Goal: Download file/media

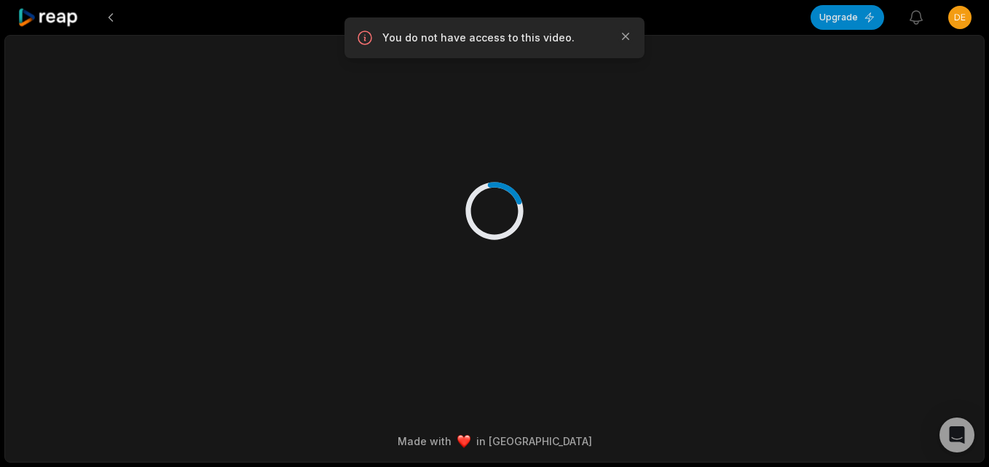
click at [52, 29] on div at bounding box center [48, 17] width 63 height 35
click at [54, 25] on icon at bounding box center [48, 18] width 62 height 20
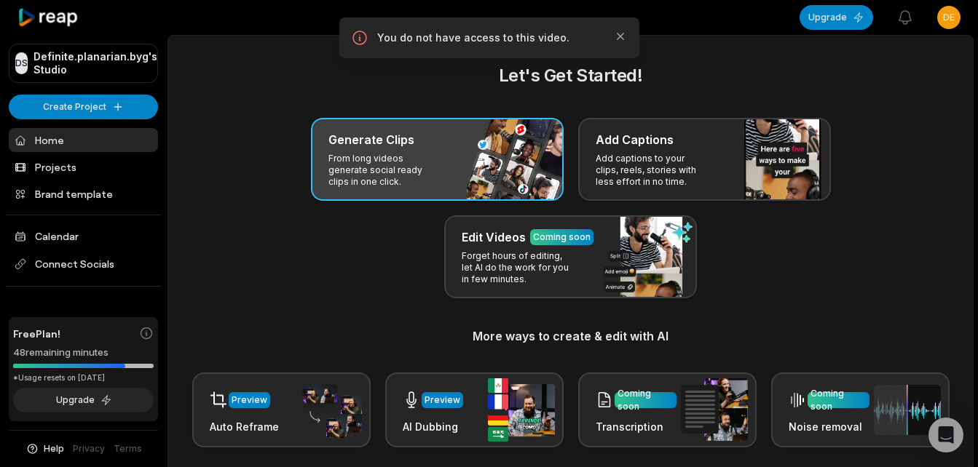
click at [407, 148] on h3 "Generate Clips" at bounding box center [371, 139] width 86 height 17
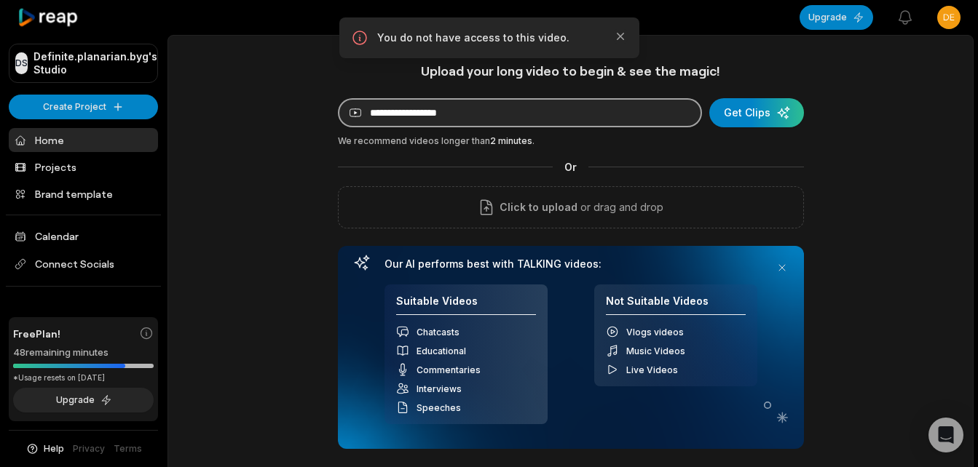
click at [462, 108] on input at bounding box center [520, 112] width 364 height 29
paste input "**********"
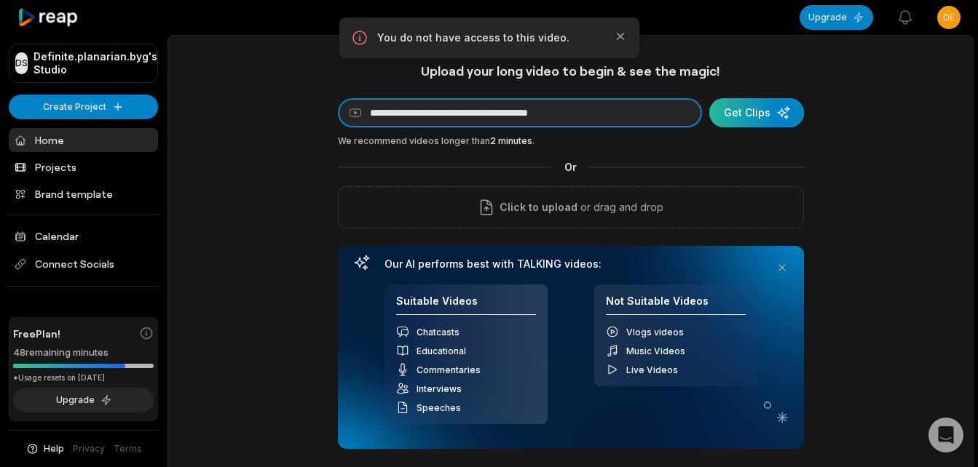
type input "**********"
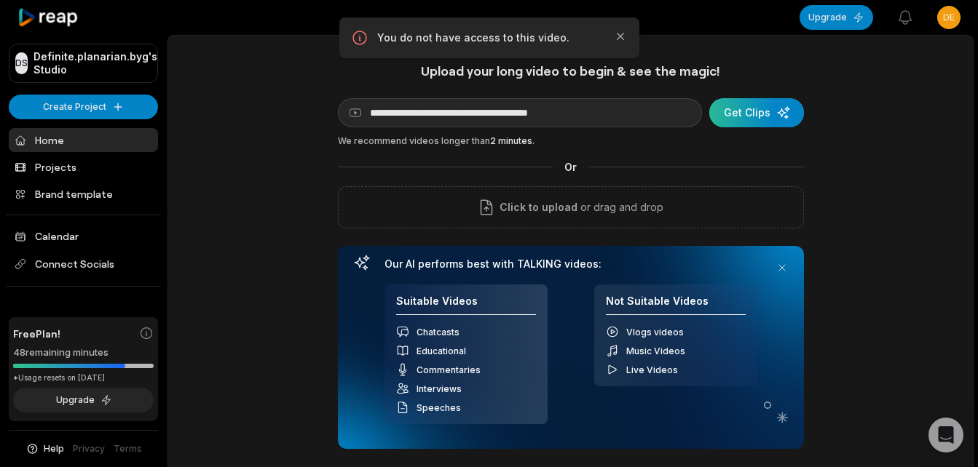
click at [757, 112] on div "submit" at bounding box center [756, 112] width 95 height 29
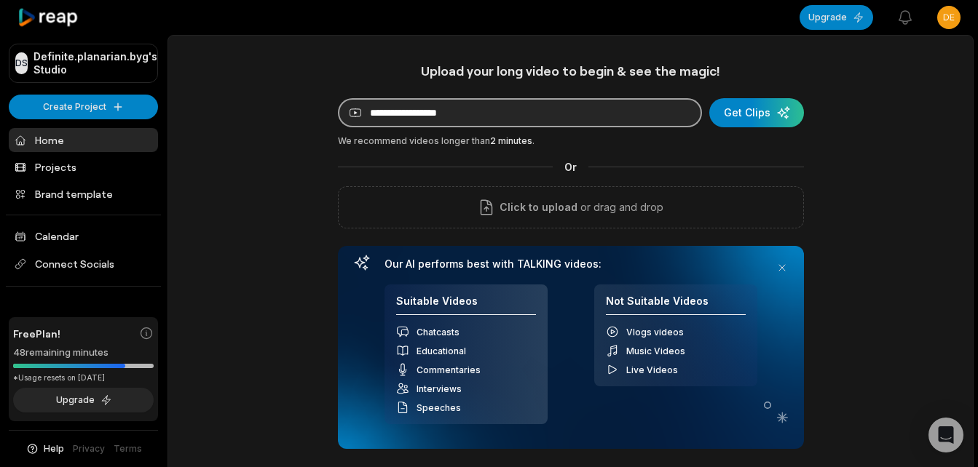
click at [502, 123] on input at bounding box center [520, 112] width 364 height 29
paste input "**********"
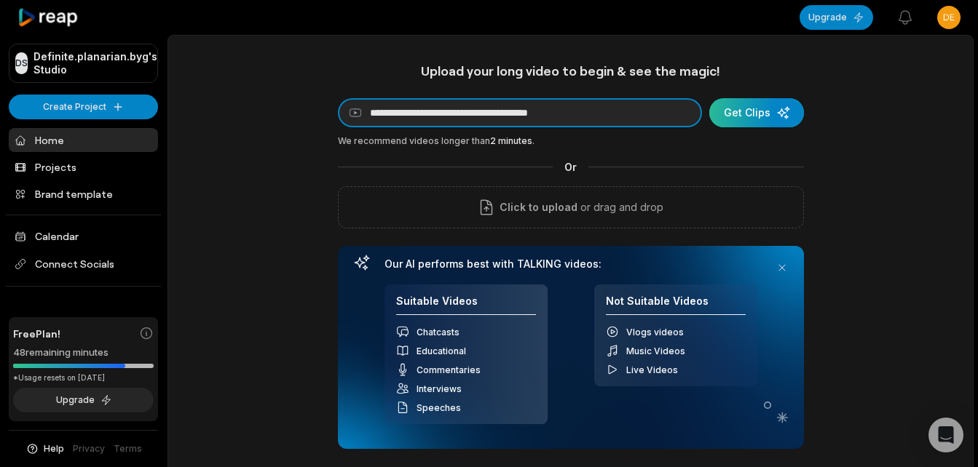
type input "**********"
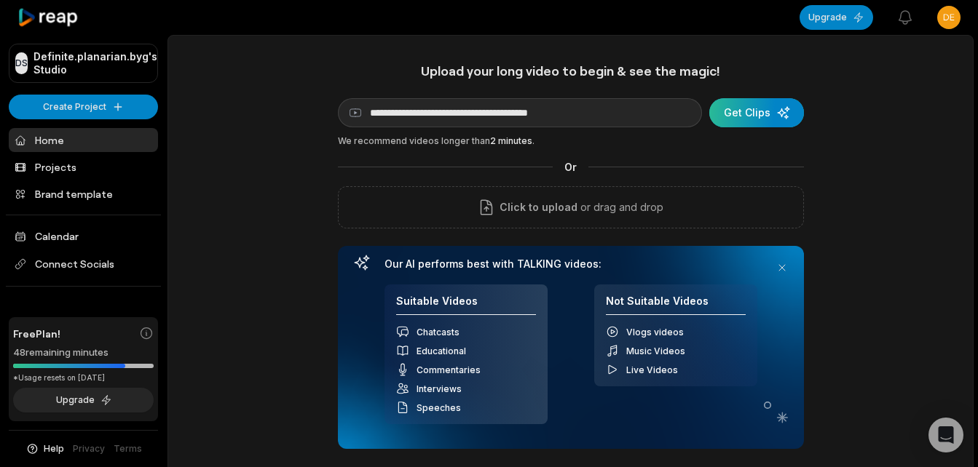
click at [763, 119] on div "submit" at bounding box center [756, 112] width 95 height 29
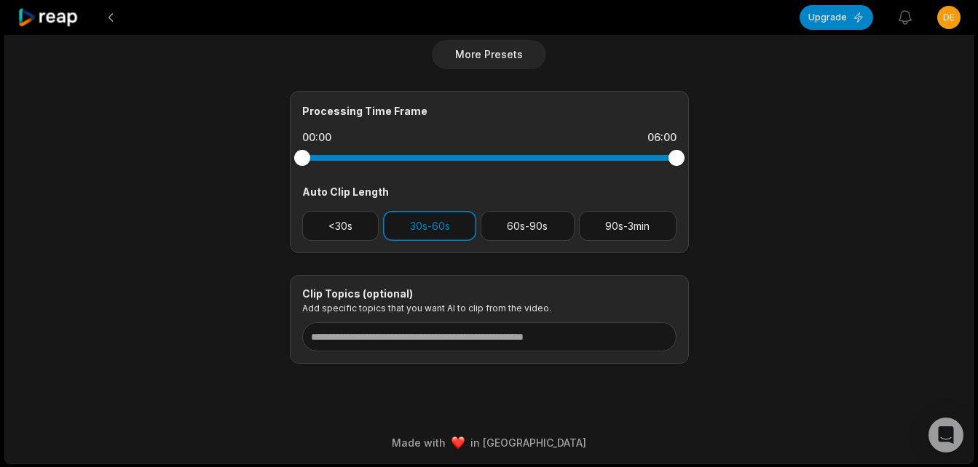
scroll to position [588, 0]
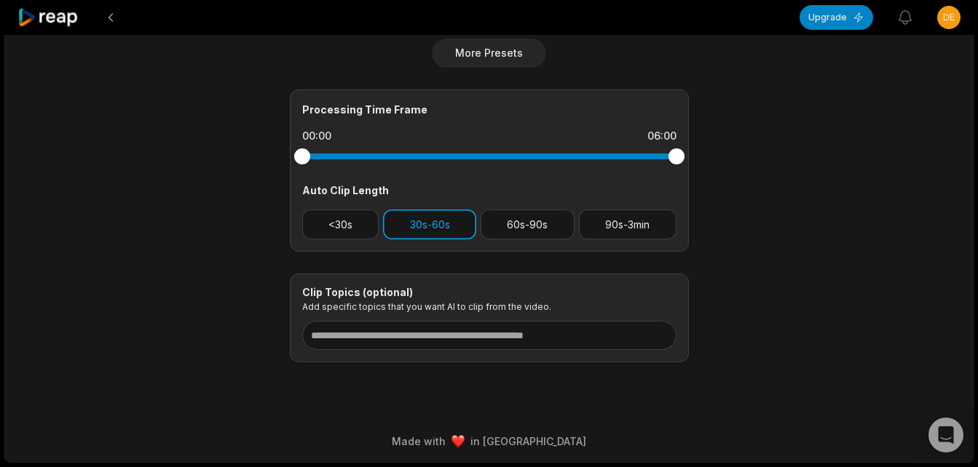
click at [444, 233] on button "30s-60s" at bounding box center [429, 225] width 93 height 30
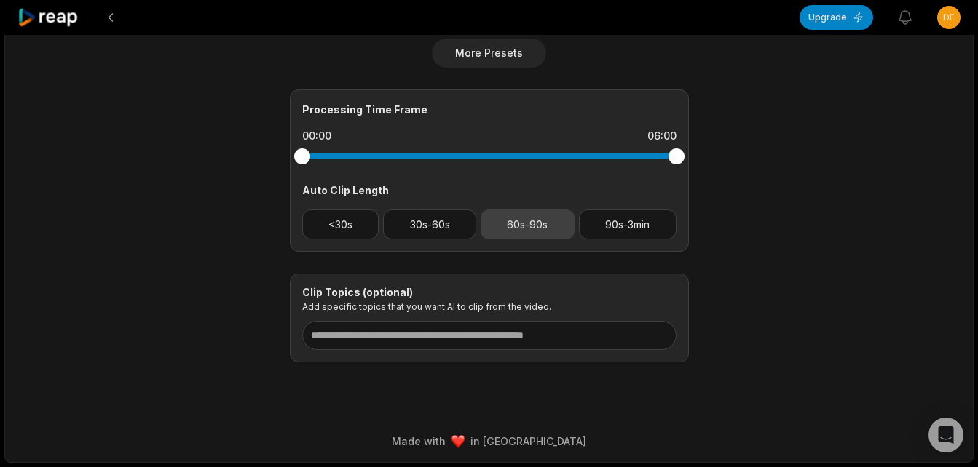
click at [519, 228] on button "60s-90s" at bounding box center [528, 225] width 94 height 30
click at [545, 217] on button "60s-90s" at bounding box center [528, 225] width 94 height 30
click at [547, 230] on button "60s-90s" at bounding box center [528, 225] width 94 height 30
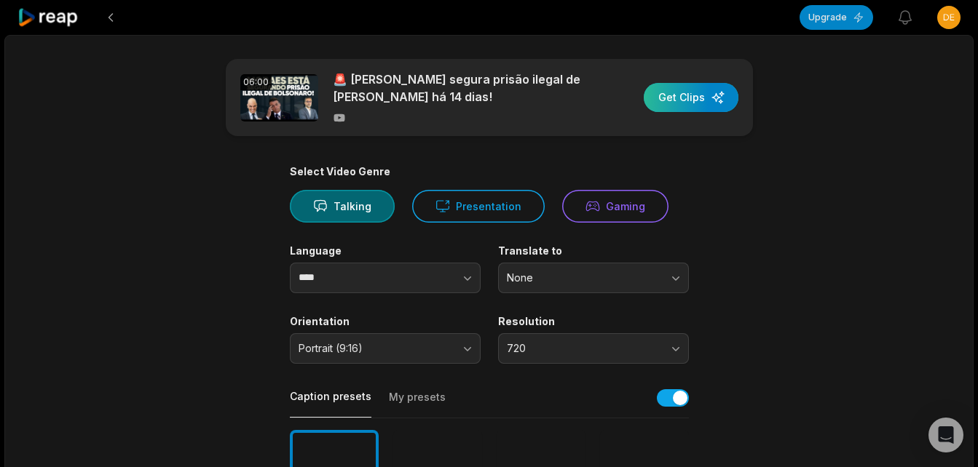
click at [689, 102] on div "button" at bounding box center [691, 97] width 95 height 29
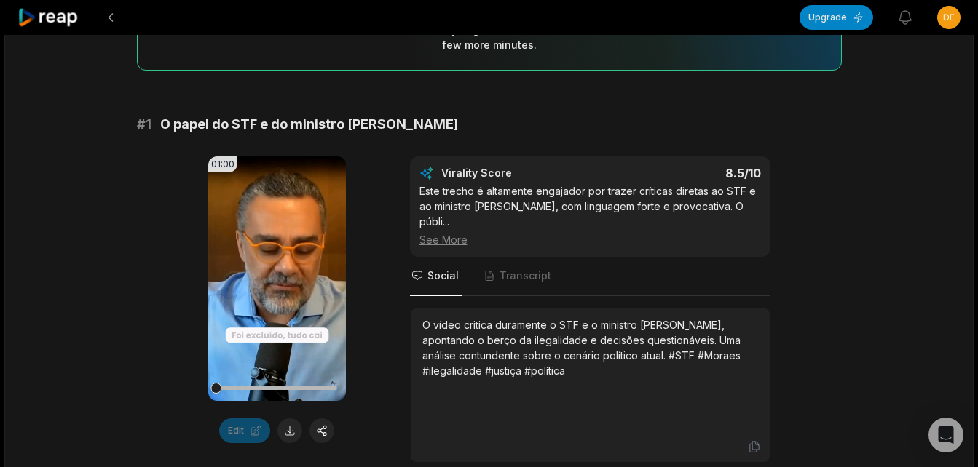
scroll to position [291, 0]
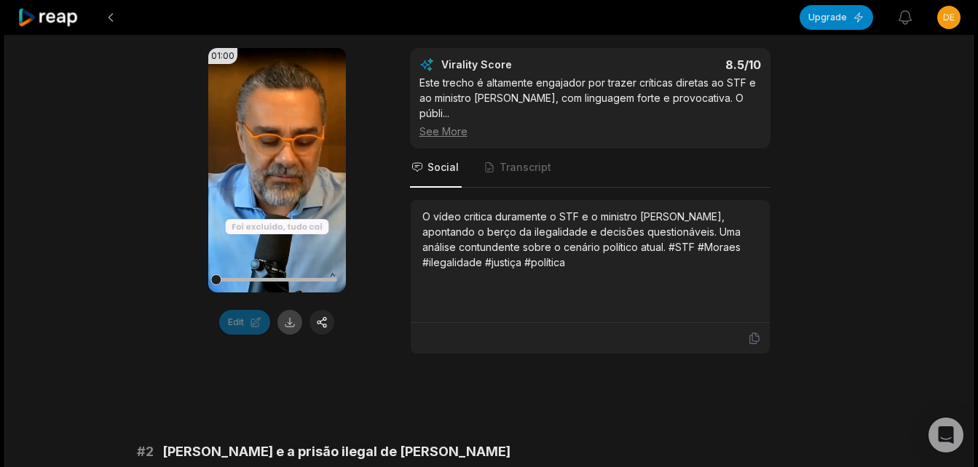
click at [288, 327] on button at bounding box center [289, 322] width 25 height 25
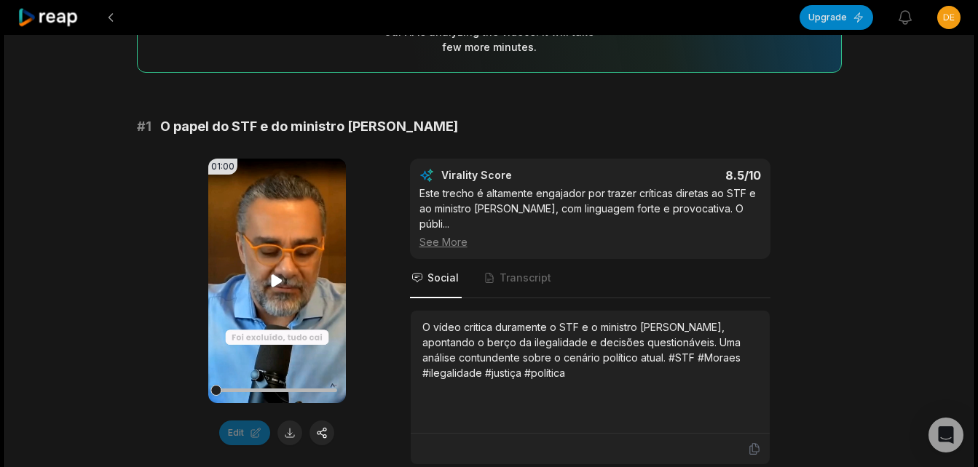
scroll to position [146, 0]
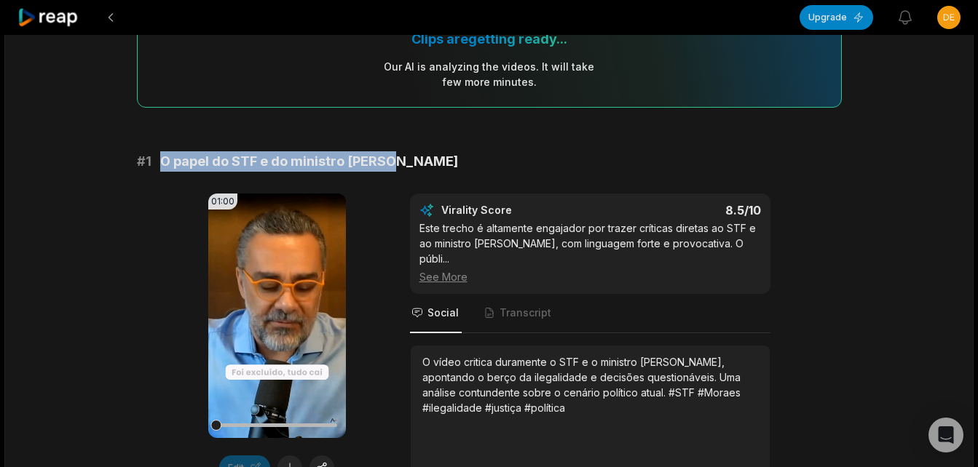
drag, startPoint x: 161, startPoint y: 162, endPoint x: 399, endPoint y: 160, distance: 238.1
click at [399, 160] on div "# 1 O papel do STF e do ministro [PERSON_NAME]" at bounding box center [489, 161] width 705 height 20
copy span "O papel do STF e do ministro [PERSON_NAME]"
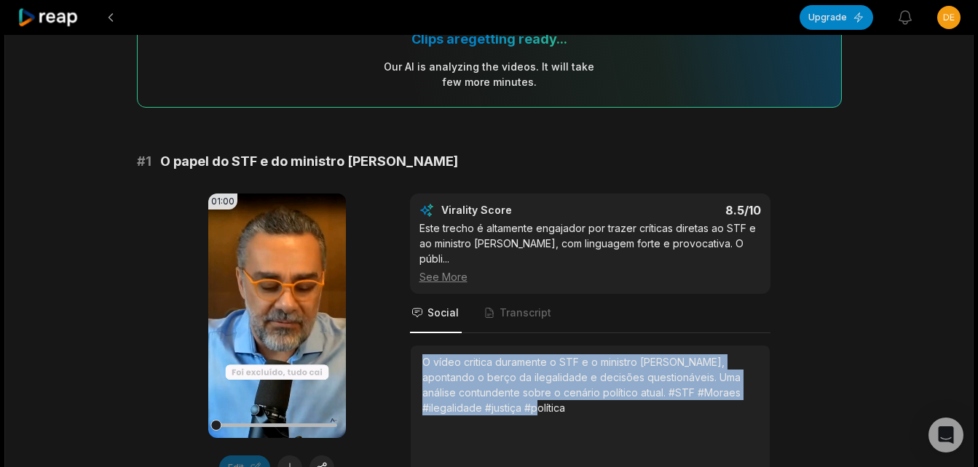
drag, startPoint x: 424, startPoint y: 344, endPoint x: 577, endPoint y: 392, distance: 159.3
click at [577, 392] on div "O vídeo critica duramente o STF e o ministro [PERSON_NAME], apontando o berço d…" at bounding box center [590, 385] width 336 height 61
copy div "O vídeo critica duramente o STF e o ministro [PERSON_NAME], apontando o berço d…"
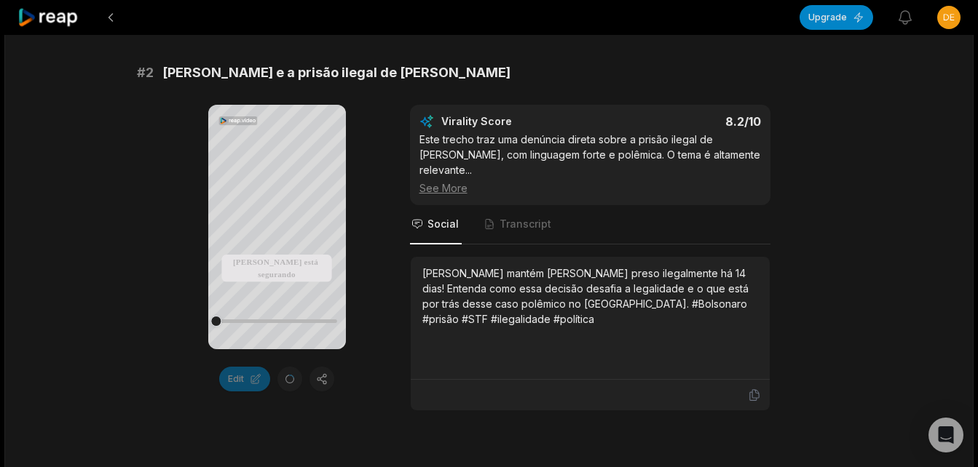
scroll to position [582, 0]
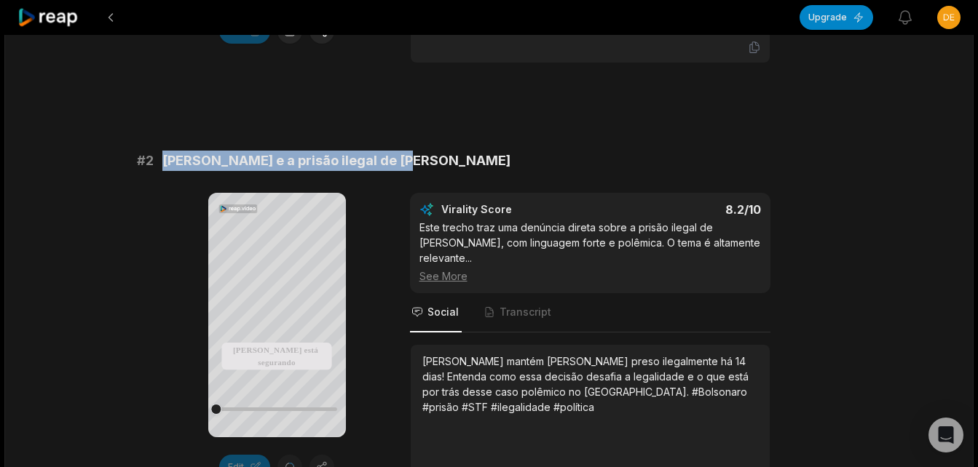
drag, startPoint x: 163, startPoint y: 147, endPoint x: 401, endPoint y: 145, distance: 238.1
click at [401, 151] on div "# 2 [PERSON_NAME] e a prisão ilegal de [PERSON_NAME]" at bounding box center [489, 161] width 705 height 20
copy span "[PERSON_NAME] e a prisão ilegal de [PERSON_NAME]"
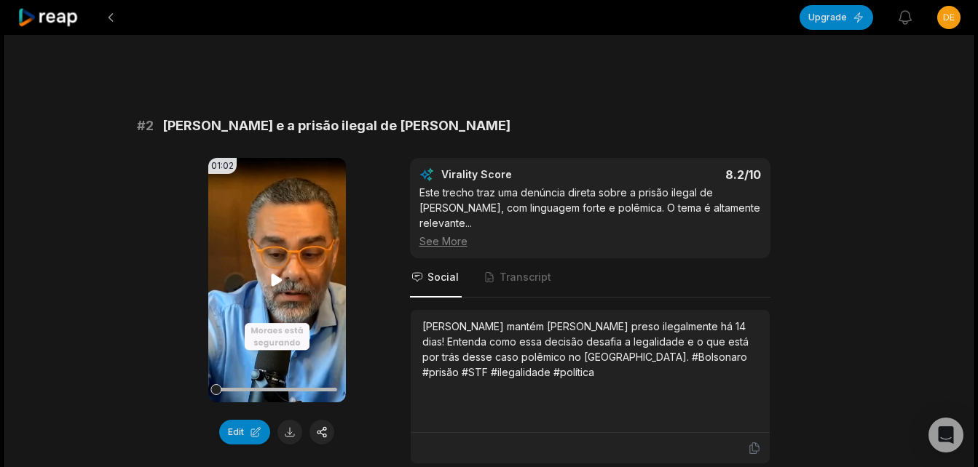
scroll to position [465, 0]
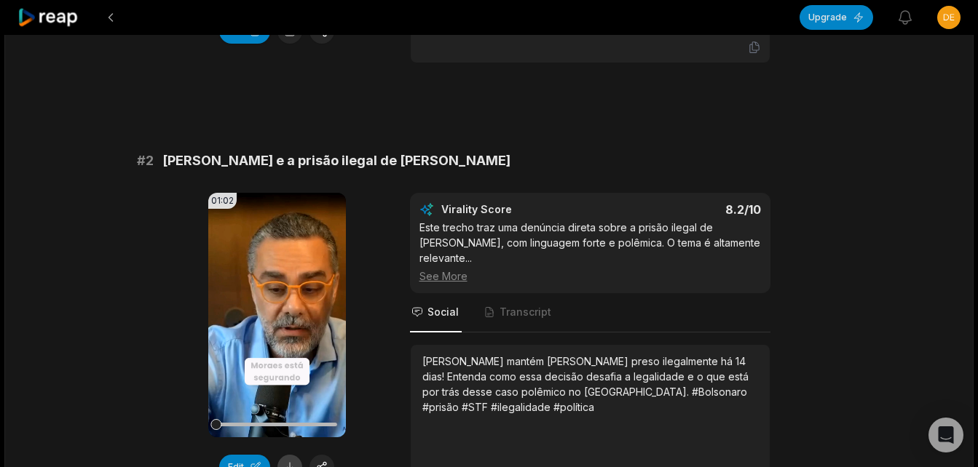
click at [289, 455] on button at bounding box center [289, 467] width 25 height 25
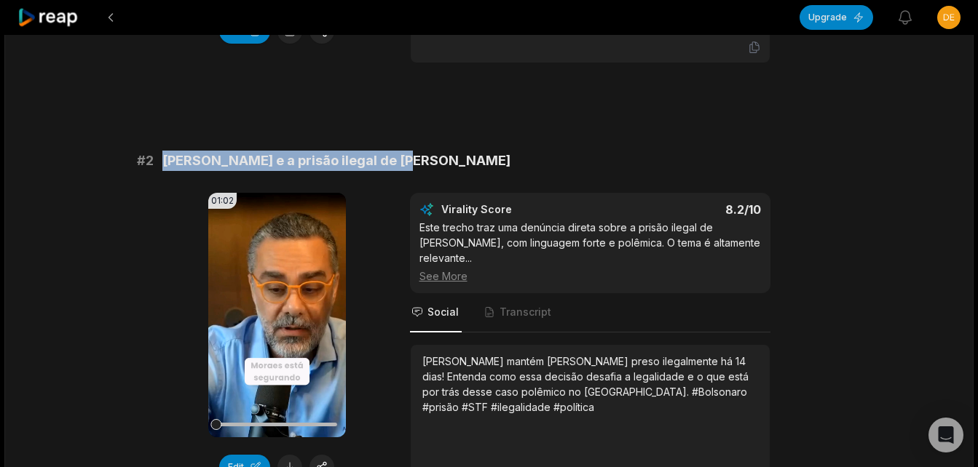
drag, startPoint x: 165, startPoint y: 145, endPoint x: 411, endPoint y: 130, distance: 245.8
drag, startPoint x: 411, startPoint y: 130, endPoint x: 359, endPoint y: 143, distance: 53.3
copy span "[PERSON_NAME] e a prisão ilegal de [PERSON_NAME]"
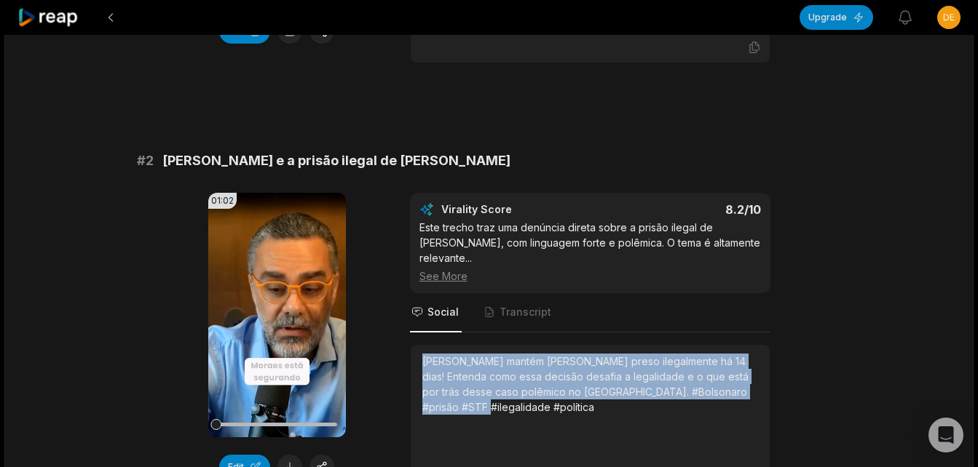
drag, startPoint x: 422, startPoint y: 345, endPoint x: 488, endPoint y: 407, distance: 90.1
click at [488, 407] on div "[PERSON_NAME] mantém [PERSON_NAME] preso ilegalmente há 14 dias! Entenda como e…" at bounding box center [590, 406] width 336 height 105
copy div "[PERSON_NAME] mantém [PERSON_NAME] preso ilegalmente há 14 dias! Entenda como e…"
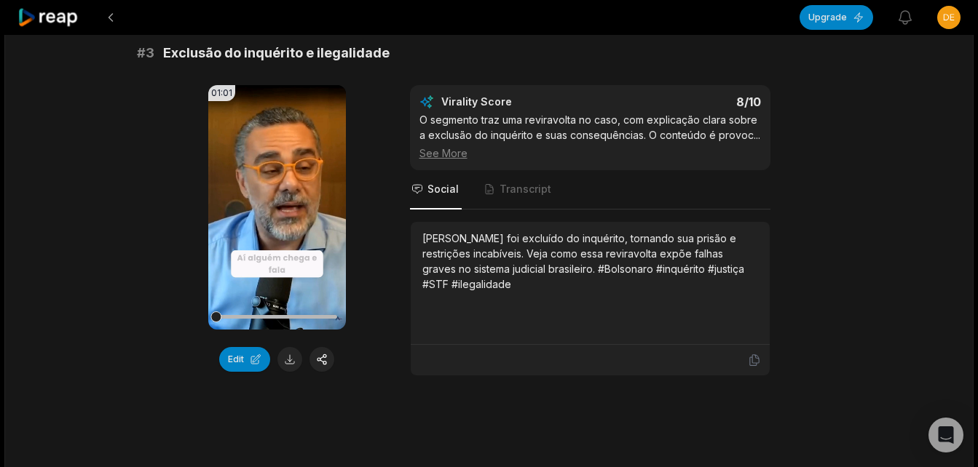
scroll to position [902, 0]
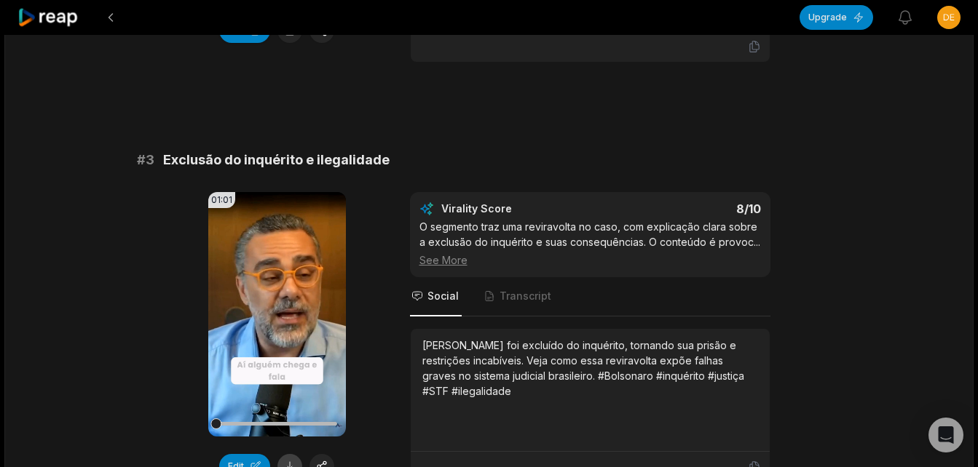
click at [291, 456] on button at bounding box center [289, 466] width 25 height 25
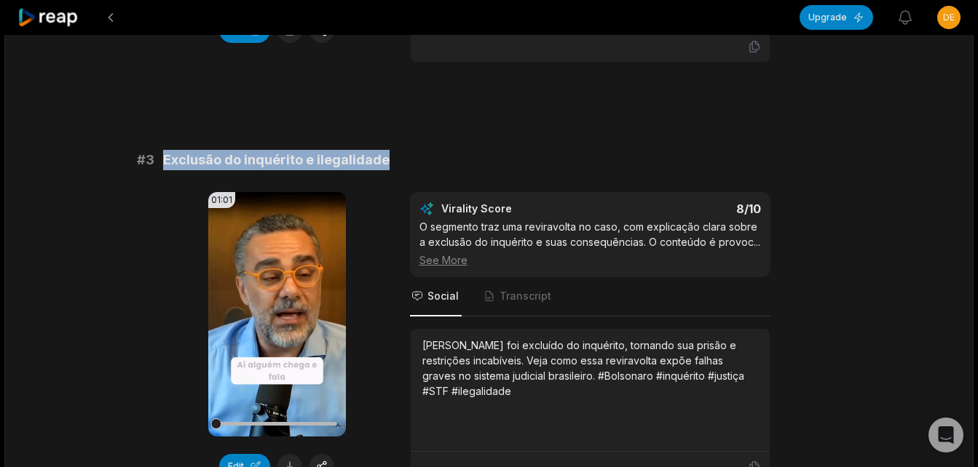
drag, startPoint x: 165, startPoint y: 143, endPoint x: 388, endPoint y: 122, distance: 224.6
copy span "Exclusão do inquérito e ilegalidade"
click at [293, 454] on button at bounding box center [289, 466] width 25 height 25
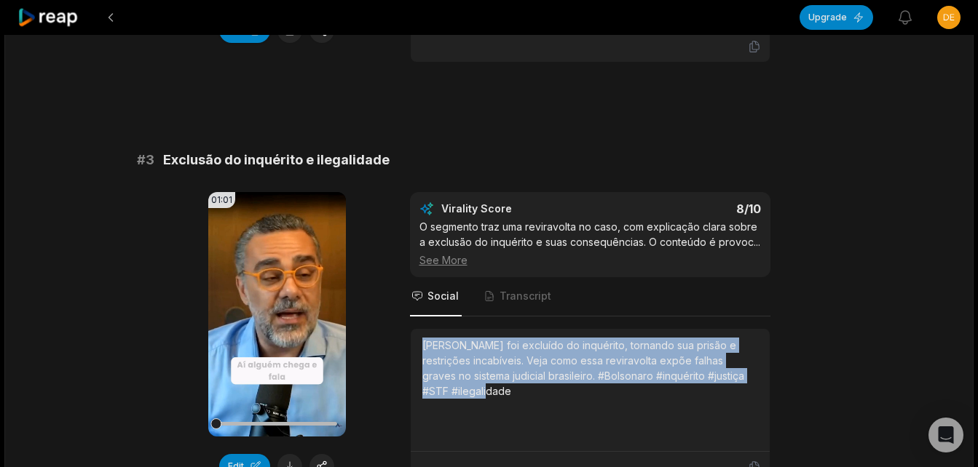
drag, startPoint x: 420, startPoint y: 330, endPoint x: 521, endPoint y: 376, distance: 110.4
click at [521, 376] on div "[PERSON_NAME] foi excluído do inquérito, tornando sua prisão e restrições incab…" at bounding box center [590, 390] width 359 height 123
copy div "[PERSON_NAME] foi excluído do inquérito, tornando sua prisão e restrições incab…"
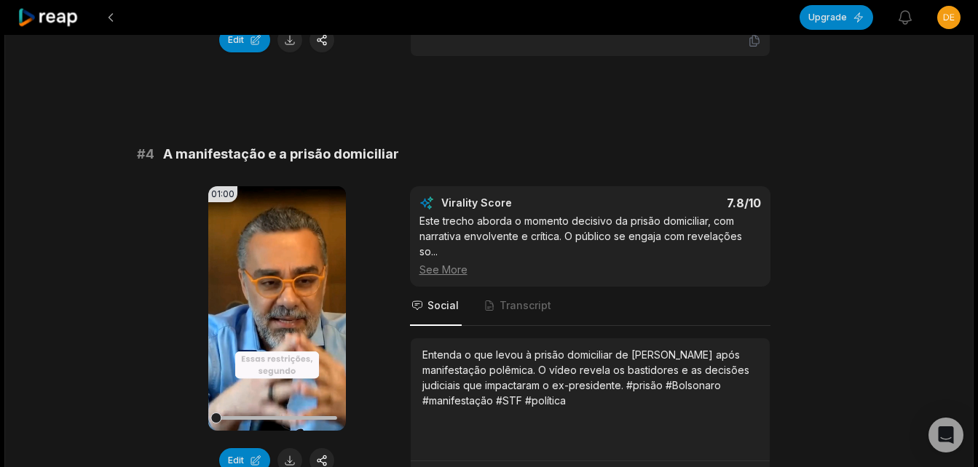
scroll to position [1484, 0]
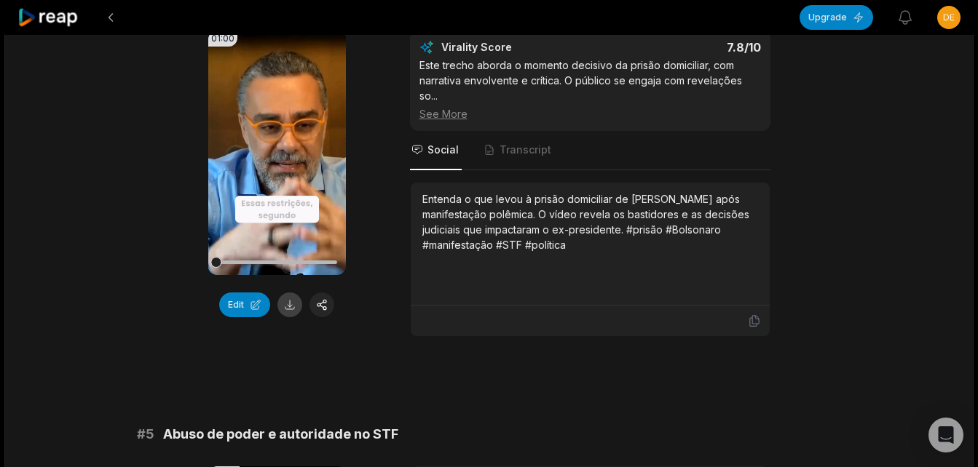
click at [291, 293] on button at bounding box center [289, 305] width 25 height 25
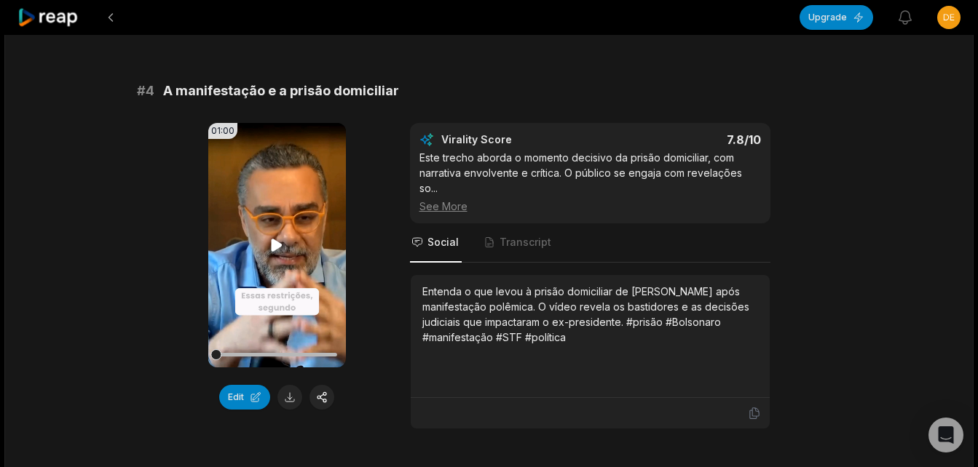
scroll to position [1339, 0]
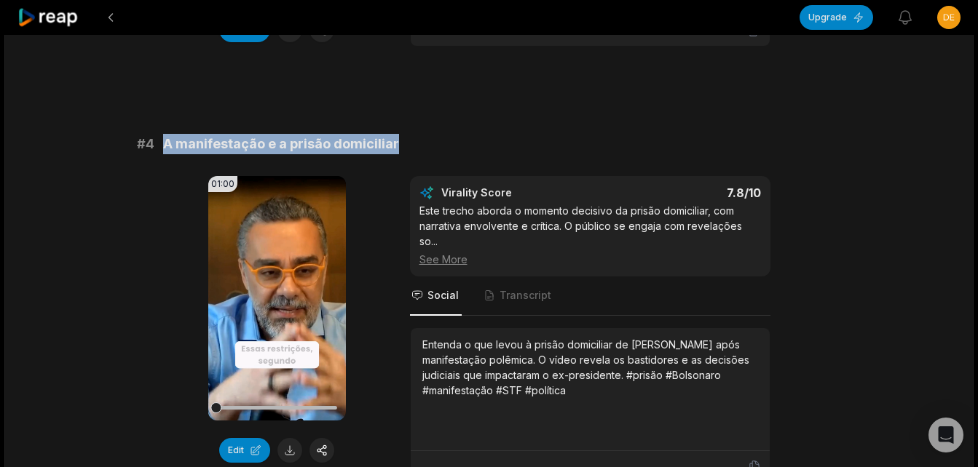
drag, startPoint x: 165, startPoint y: 127, endPoint x: 459, endPoint y: 111, distance: 295.3
copy span "A manifestação e a prisão domiciliar"
click at [285, 441] on button at bounding box center [289, 450] width 25 height 25
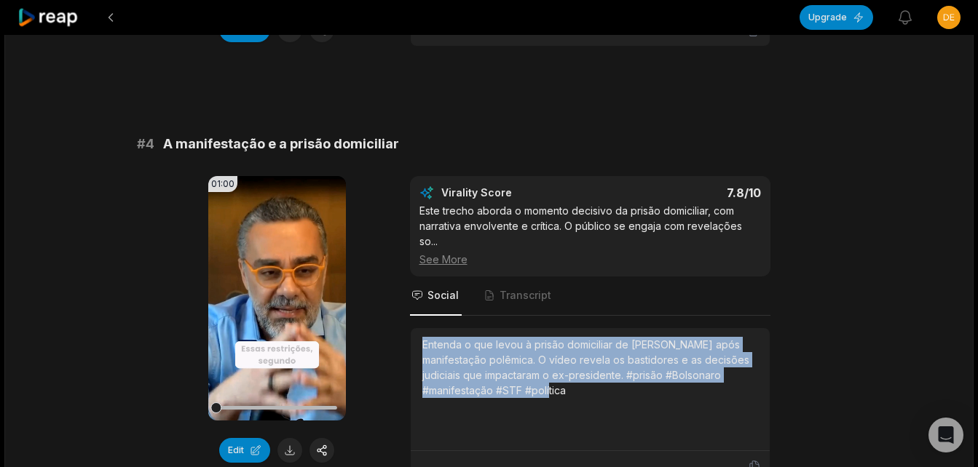
drag, startPoint x: 419, startPoint y: 328, endPoint x: 613, endPoint y: 418, distance: 214.0
click at [613, 418] on div "Entenda o que levou à prisão domiciliar de [PERSON_NAME] após manifestação polê…" at bounding box center [590, 389] width 359 height 123
copy div "Entenda o que levou à prisão domiciliar de [PERSON_NAME] após manifestação polê…"
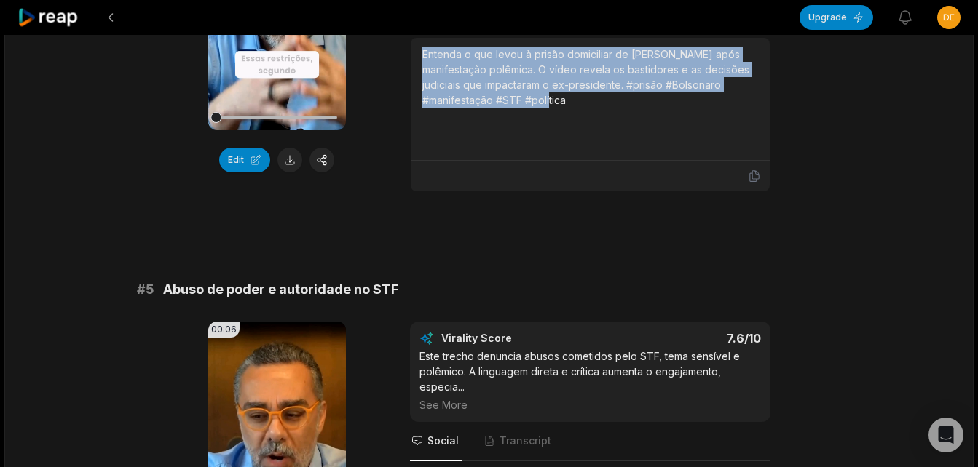
scroll to position [1630, 0]
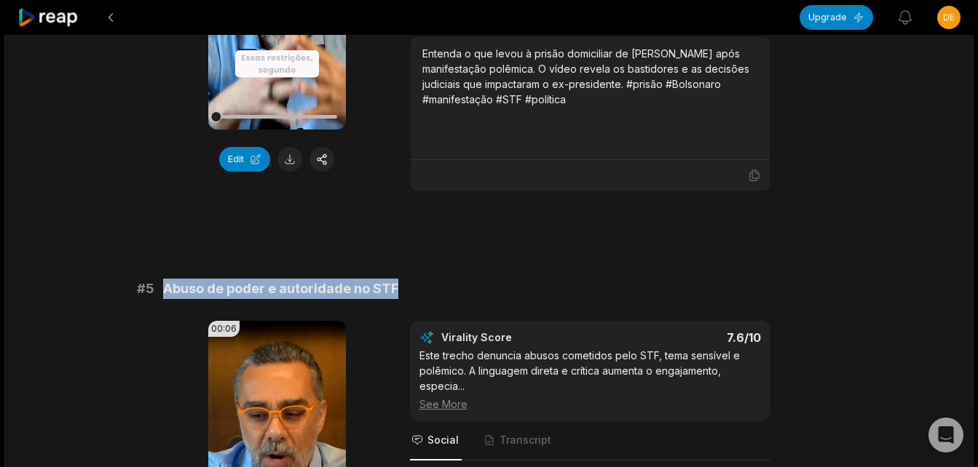
drag, startPoint x: 162, startPoint y: 269, endPoint x: 413, endPoint y: 272, distance: 250.5
click at [413, 279] on div "# 5 Abuso de poder e autoridade no STF" at bounding box center [489, 289] width 705 height 20
copy span "Abuso de poder e autoridade no STF"
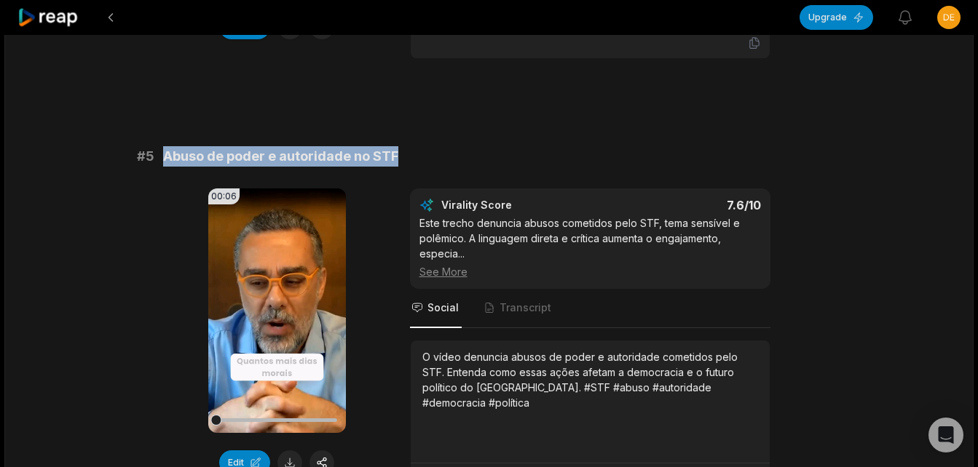
scroll to position [1921, 0]
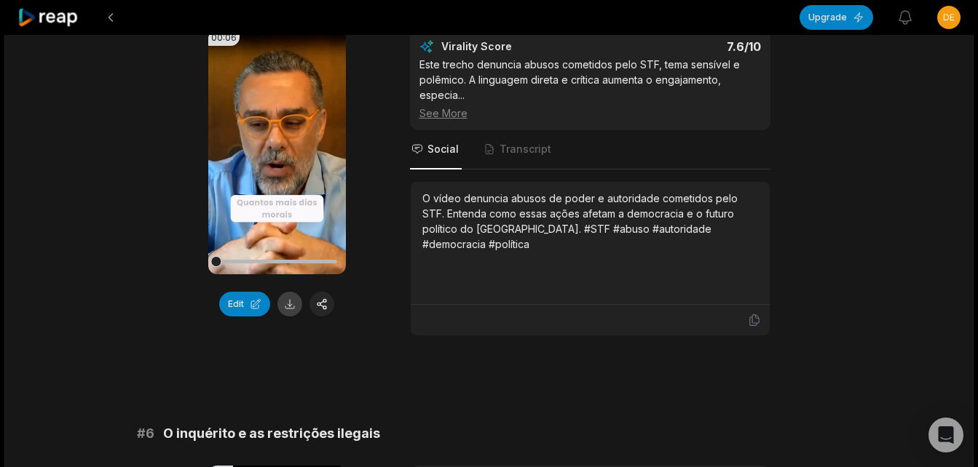
click at [285, 292] on button at bounding box center [289, 304] width 25 height 25
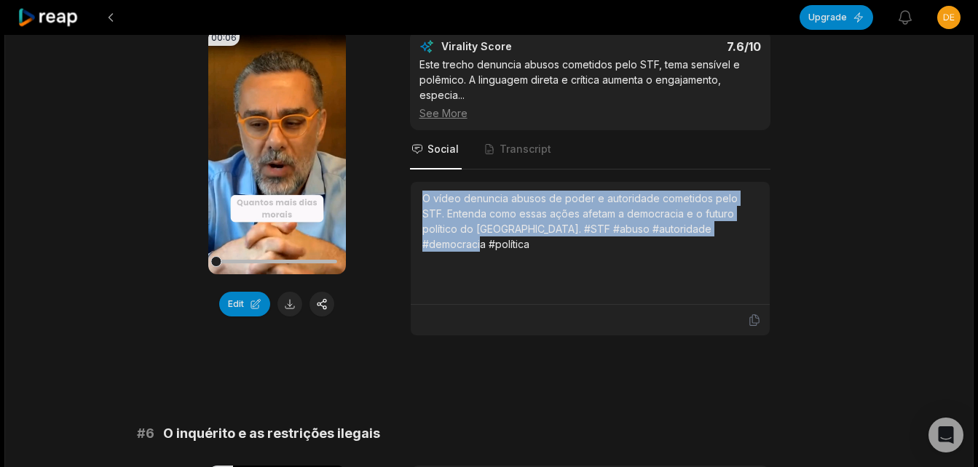
drag, startPoint x: 419, startPoint y: 181, endPoint x: 717, endPoint y: 221, distance: 301.3
click at [717, 221] on div "O vídeo denuncia abusos de poder e autoridade cometidos pelo STF. Entenda como …" at bounding box center [590, 243] width 359 height 123
copy div "O vídeo denuncia abusos de poder e autoridade cometidos pelo STF. Entenda como …"
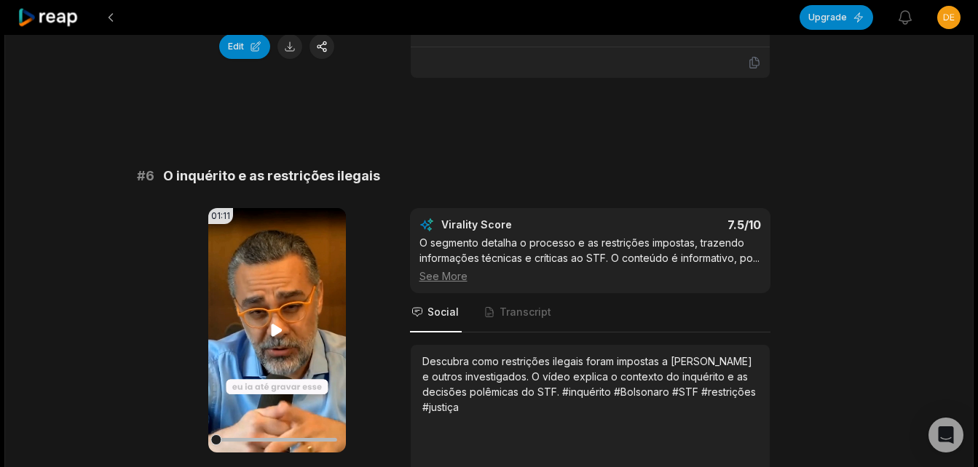
scroll to position [2212, 0]
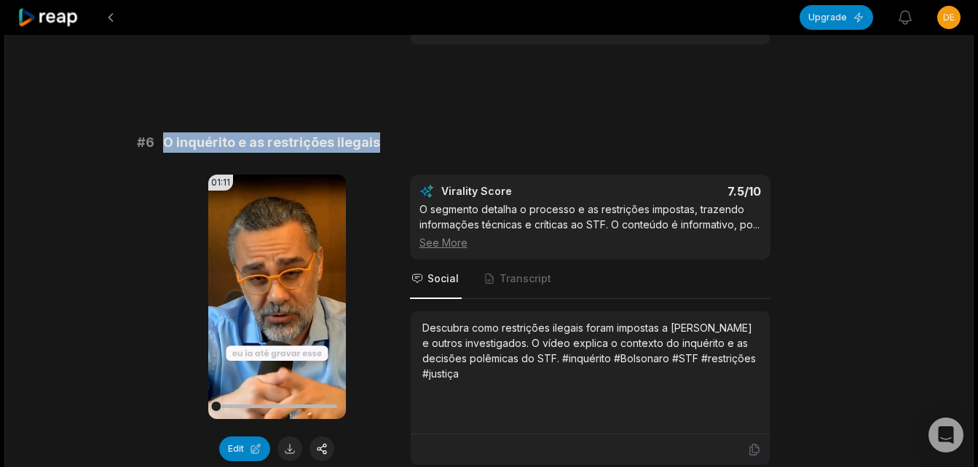
drag, startPoint x: 163, startPoint y: 128, endPoint x: 389, endPoint y: 127, distance: 225.7
click at [389, 133] on div "# 6 O inquérito e as restrições ilegais" at bounding box center [489, 143] width 705 height 20
click at [287, 437] on button at bounding box center [289, 449] width 25 height 25
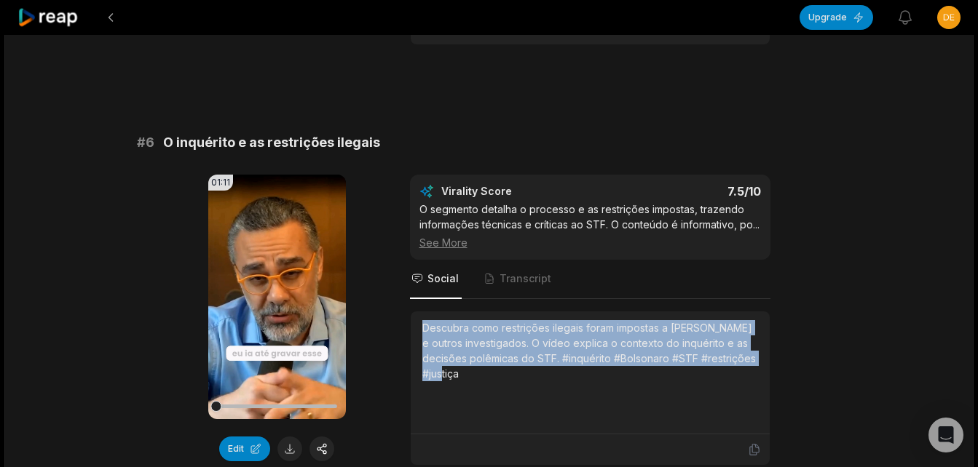
drag, startPoint x: 420, startPoint y: 316, endPoint x: 487, endPoint y: 373, distance: 88.3
click at [487, 373] on div "Descubra como restrições ilegais foram impostas a [PERSON_NAME] e outros invest…" at bounding box center [590, 373] width 359 height 123
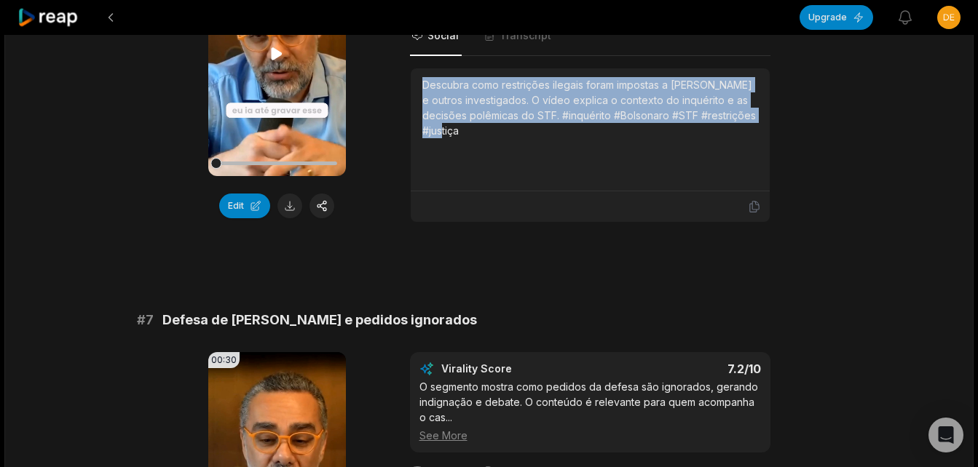
scroll to position [2649, 0]
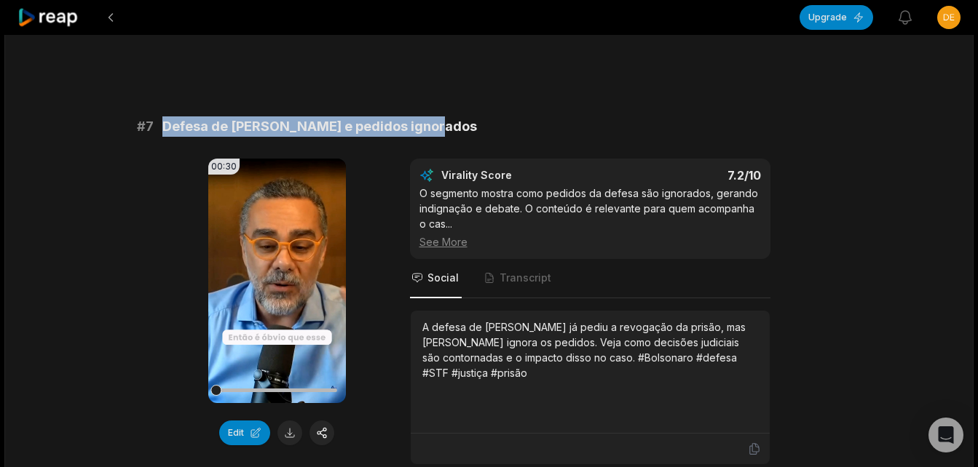
drag, startPoint x: 165, startPoint y: 110, endPoint x: 440, endPoint y: 99, distance: 275.4
click at [288, 421] on button at bounding box center [289, 433] width 25 height 25
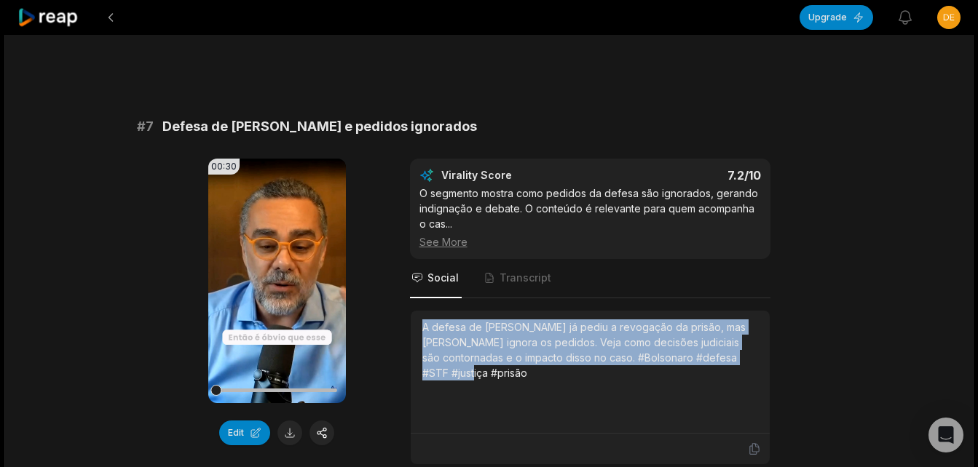
drag, startPoint x: 424, startPoint y: 310, endPoint x: 752, endPoint y: 361, distance: 332.3
click at [752, 361] on div "A defesa de [PERSON_NAME] já pediu a revogação da prisão, mas [PERSON_NAME] ign…" at bounding box center [590, 372] width 336 height 105
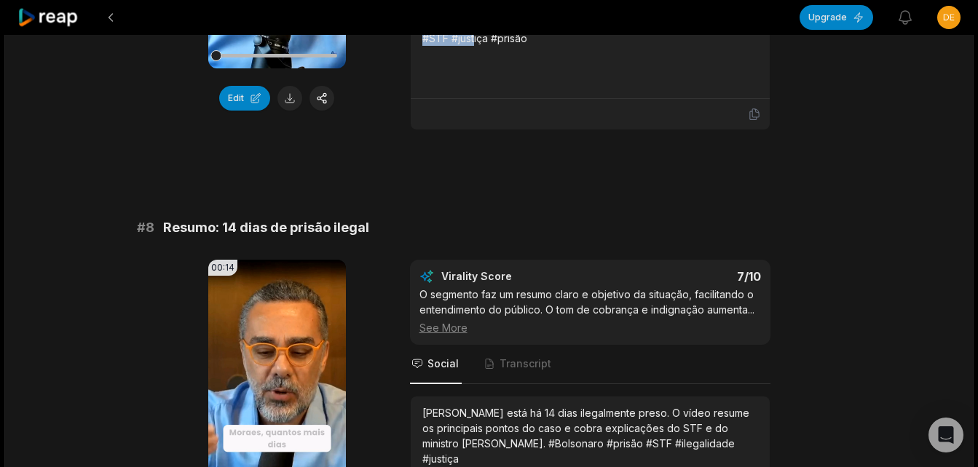
scroll to position [3086, 0]
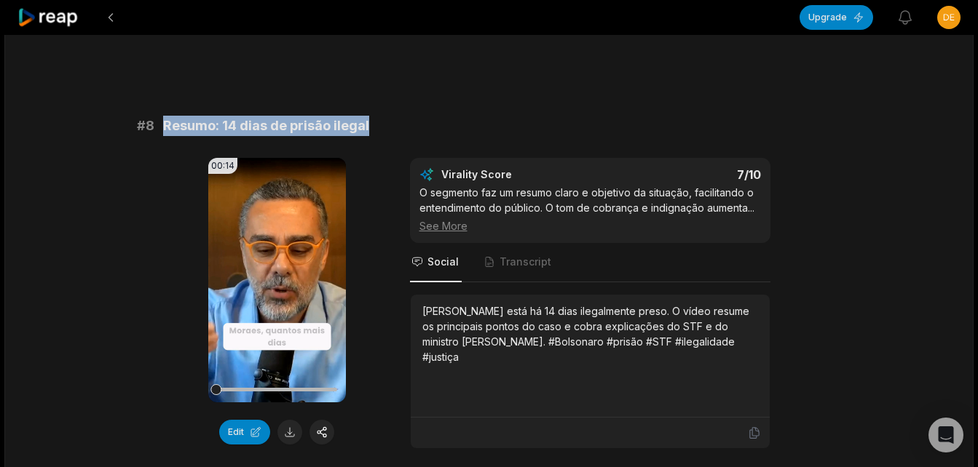
drag, startPoint x: 159, startPoint y: 102, endPoint x: 368, endPoint y: 108, distance: 209.0
click at [368, 116] on div "# 8 Resumo: 14 dias de prisão ilegal" at bounding box center [489, 126] width 705 height 20
click at [292, 420] on button at bounding box center [289, 432] width 25 height 25
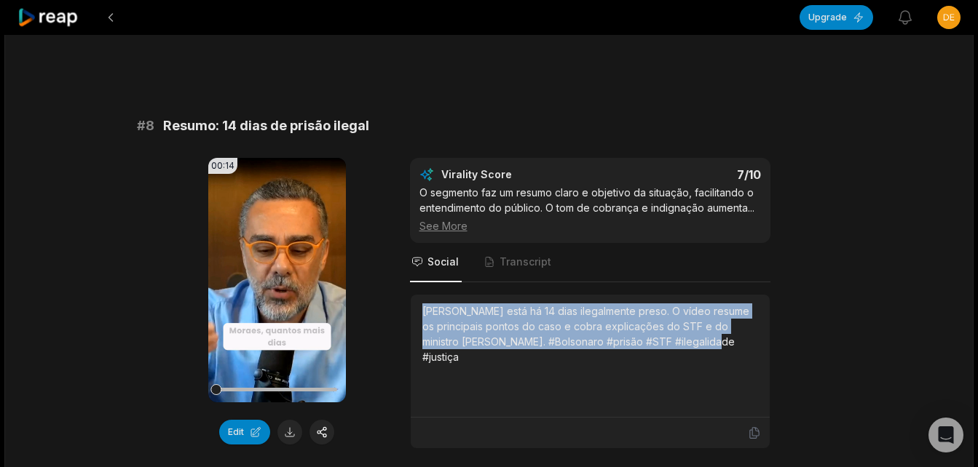
drag, startPoint x: 418, startPoint y: 295, endPoint x: 721, endPoint y: 344, distance: 307.5
click at [721, 344] on div "[PERSON_NAME] está há 14 dias ilegalmente preso. O vídeo resume os principais p…" at bounding box center [590, 356] width 359 height 123
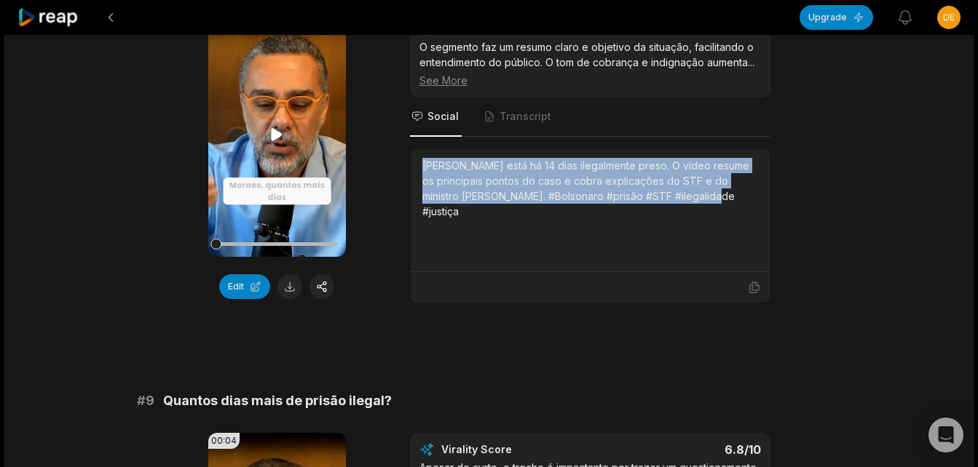
scroll to position [3523, 0]
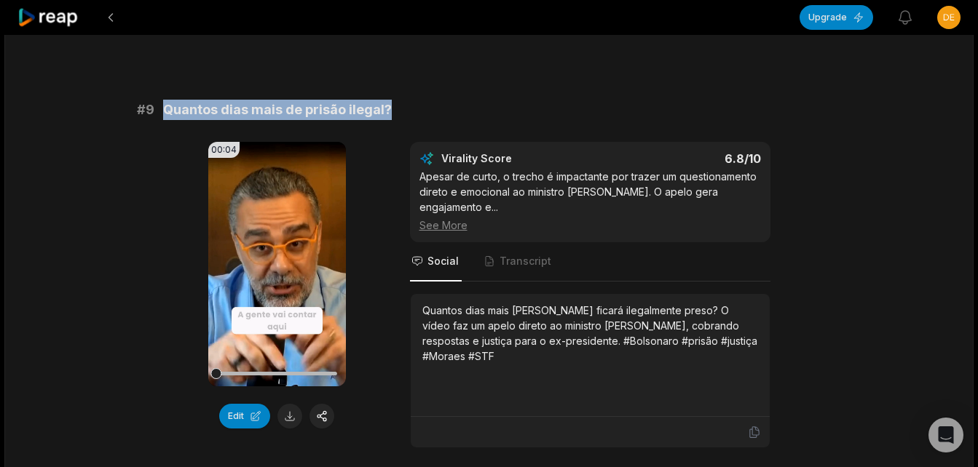
drag, startPoint x: 162, startPoint y: 92, endPoint x: 403, endPoint y: 90, distance: 241.7
click at [403, 100] on div "# 9 Quantos dias mais de prisão ilegal?" at bounding box center [489, 110] width 705 height 20
click at [286, 404] on button at bounding box center [289, 416] width 25 height 25
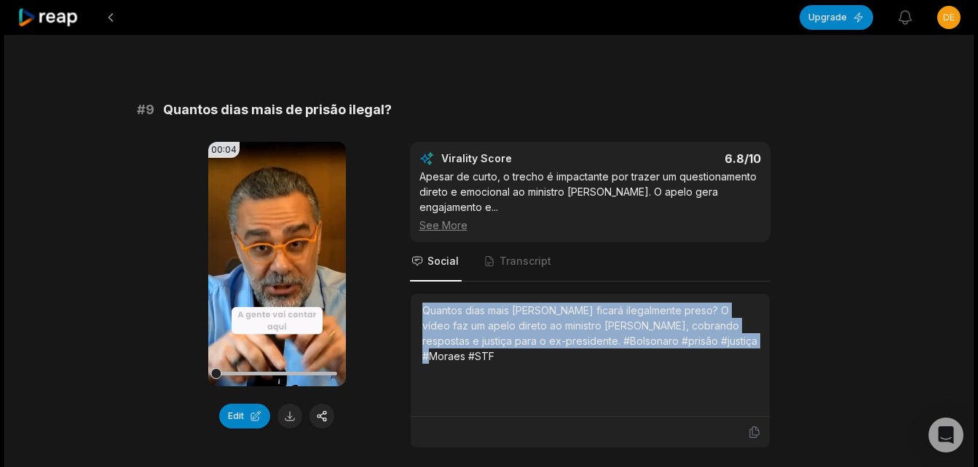
drag, startPoint x: 422, startPoint y: 277, endPoint x: 750, endPoint y: 331, distance: 332.7
click at [750, 331] on div "Quantos dias mais [PERSON_NAME] ficará ilegalmente preso? O vídeo faz um apelo …" at bounding box center [590, 355] width 336 height 105
